Goal: Check status: Check status

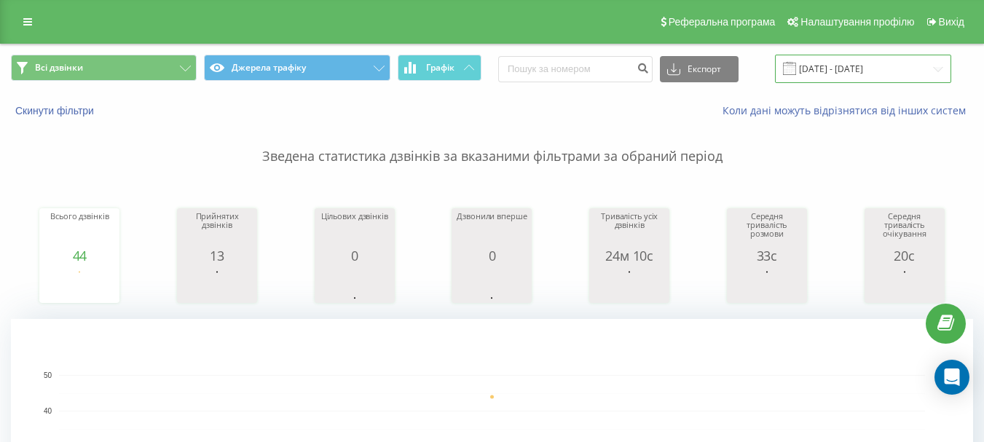
click at [882, 63] on input "19.09.2025 - 19.09.2025" at bounding box center [863, 69] width 176 height 28
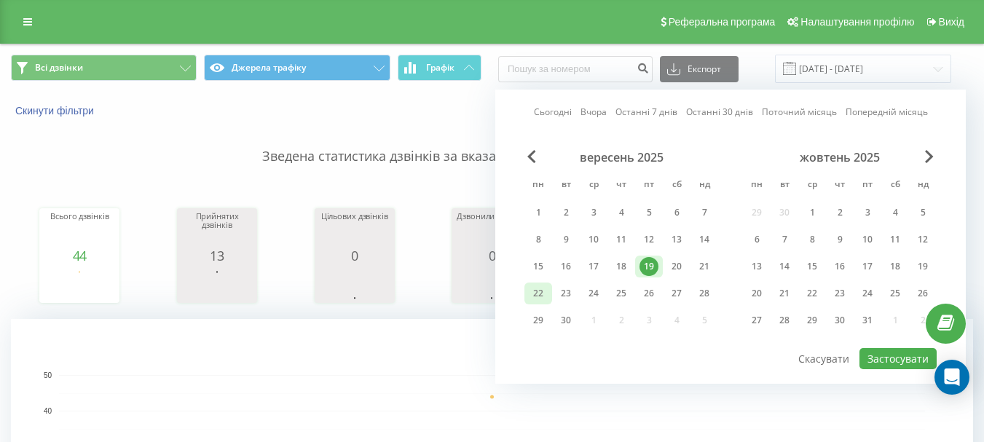
click at [540, 294] on div "22" at bounding box center [538, 293] width 19 height 19
click at [865, 355] on button "Застосувати" at bounding box center [897, 358] width 77 height 21
type input "[DATE] - [DATE]"
